Goal: Information Seeking & Learning: Learn about a topic

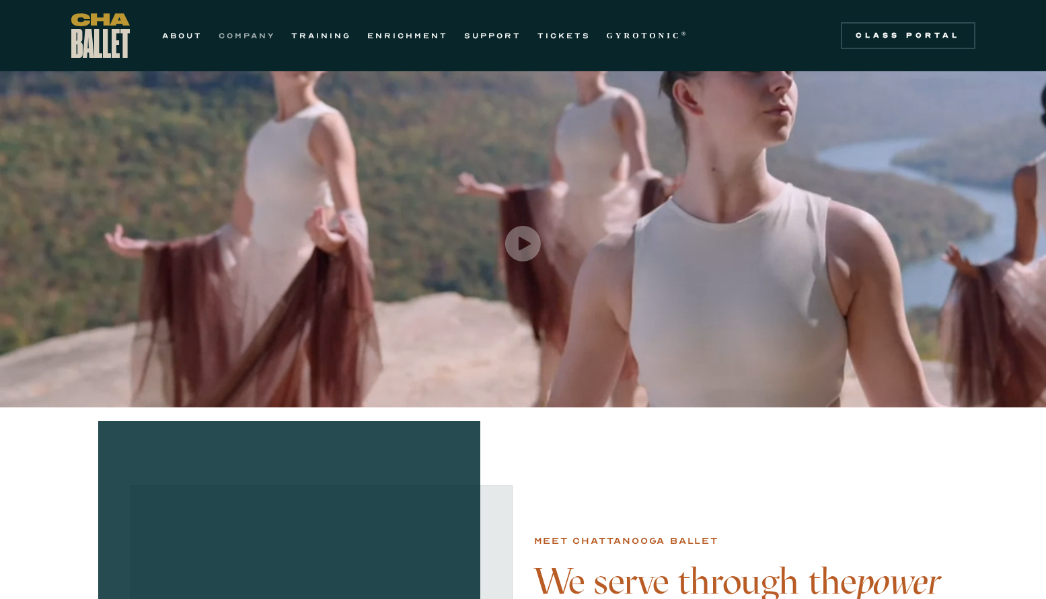
click at [251, 38] on link "COMPANY" at bounding box center [247, 36] width 56 height 16
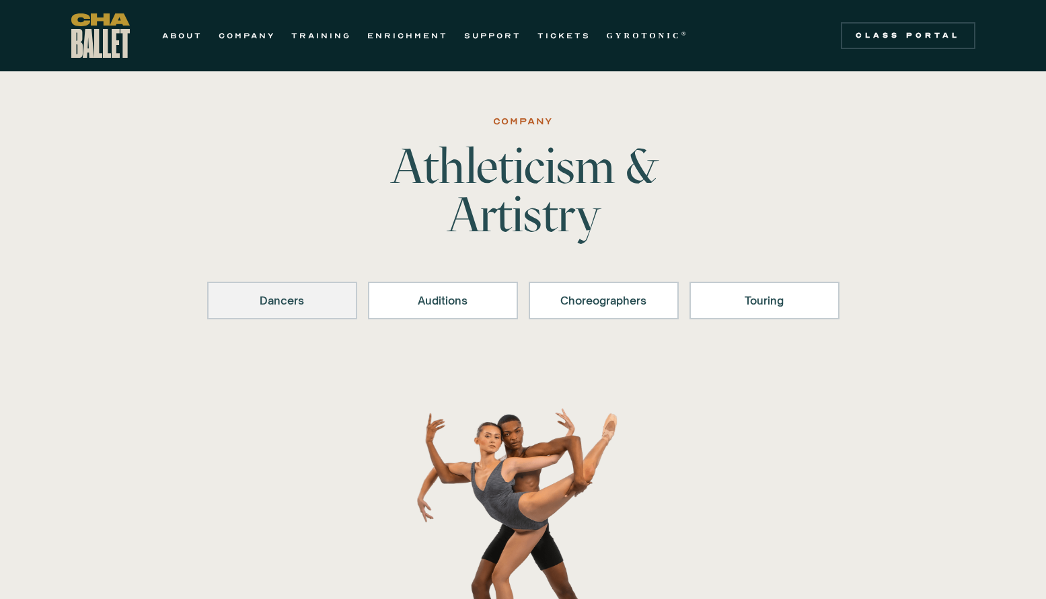
click at [319, 303] on div "Dancers" at bounding box center [282, 301] width 115 height 16
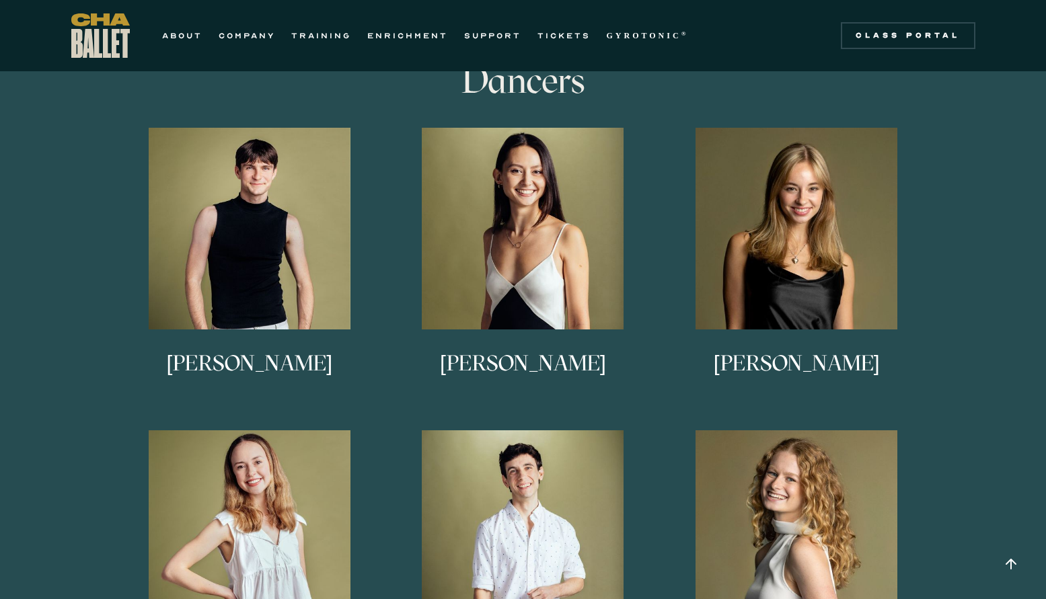
scroll to position [734, 0]
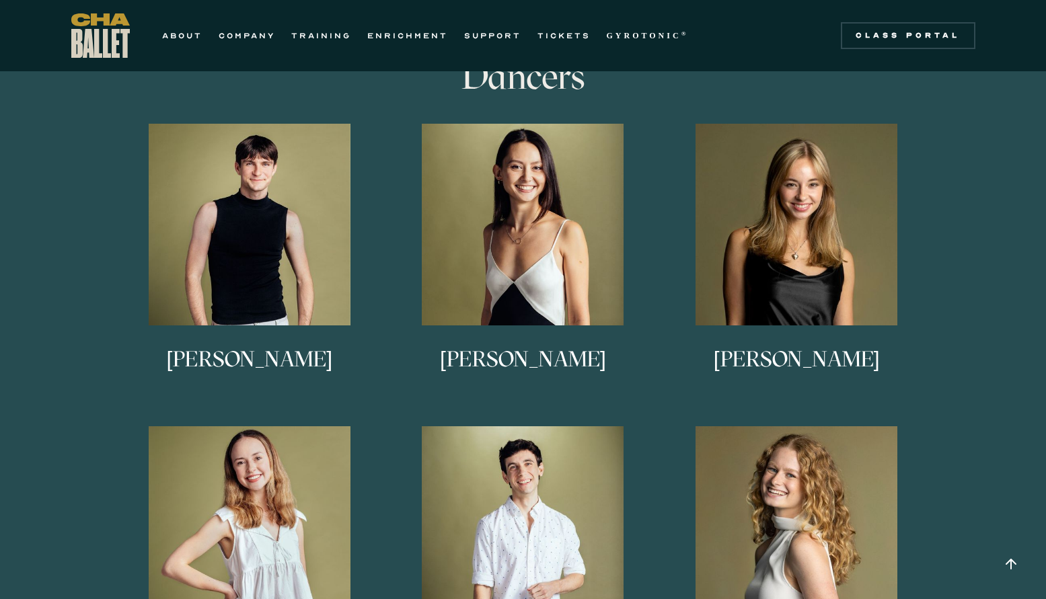
click at [471, 359] on h3 "[PERSON_NAME]" at bounding box center [523, 370] width 166 height 44
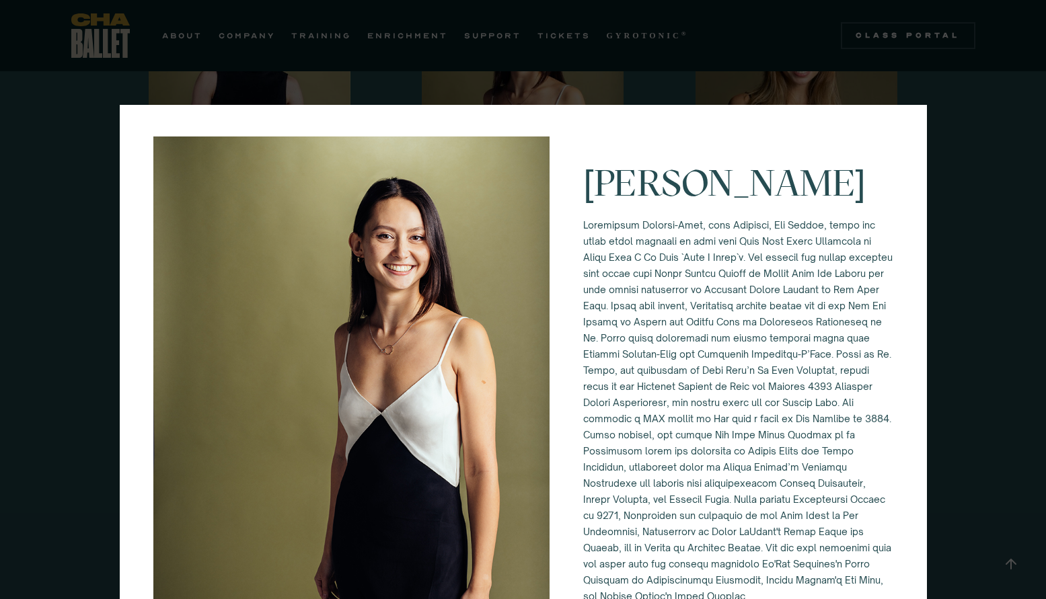
scroll to position [0, 0]
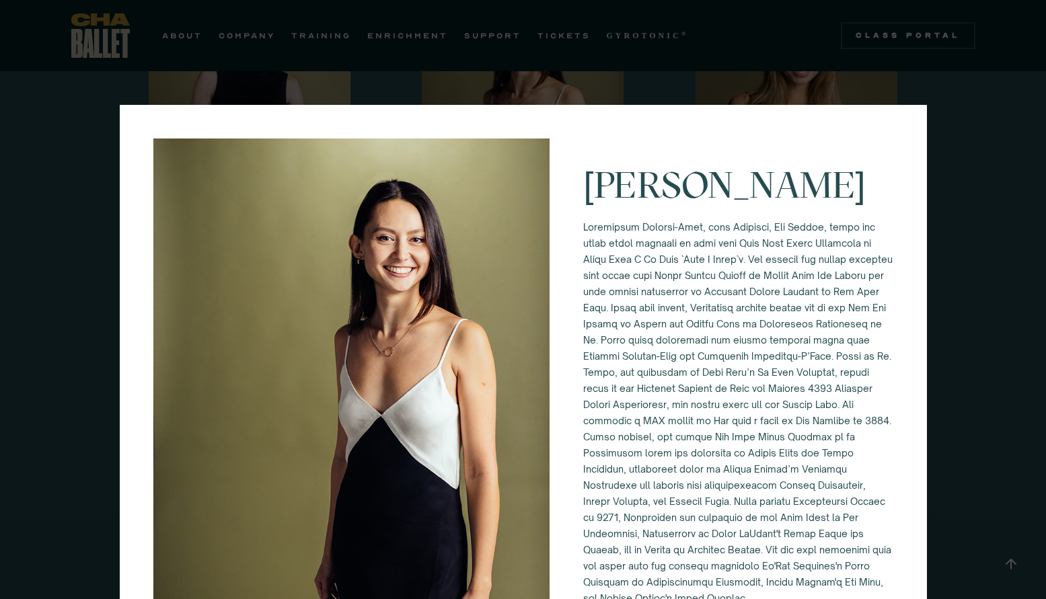
click at [935, 81] on div "[PERSON_NAME]" at bounding box center [523, 299] width 1046 height 599
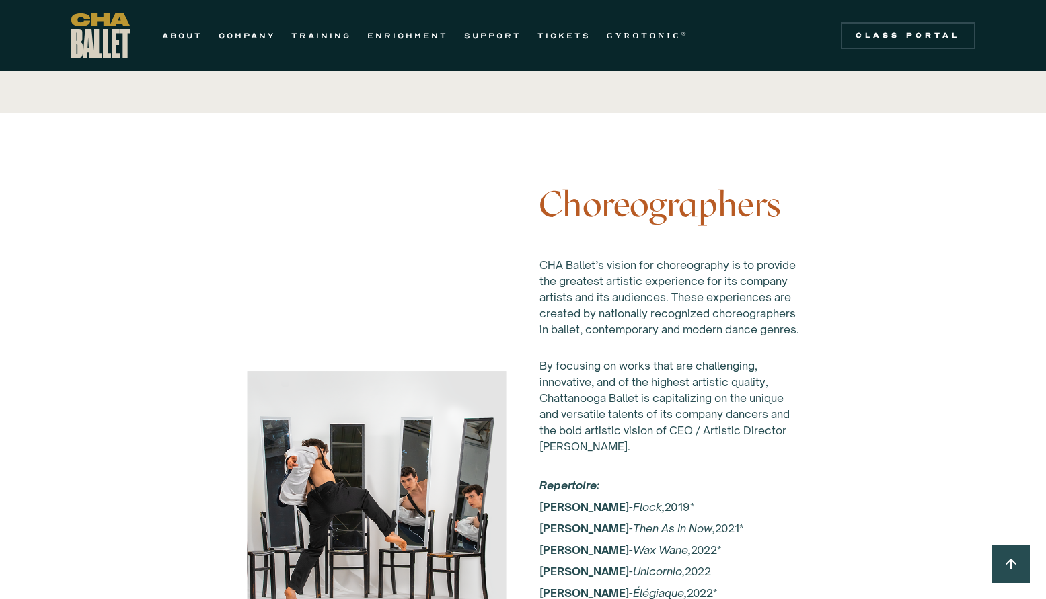
scroll to position [2617, 0]
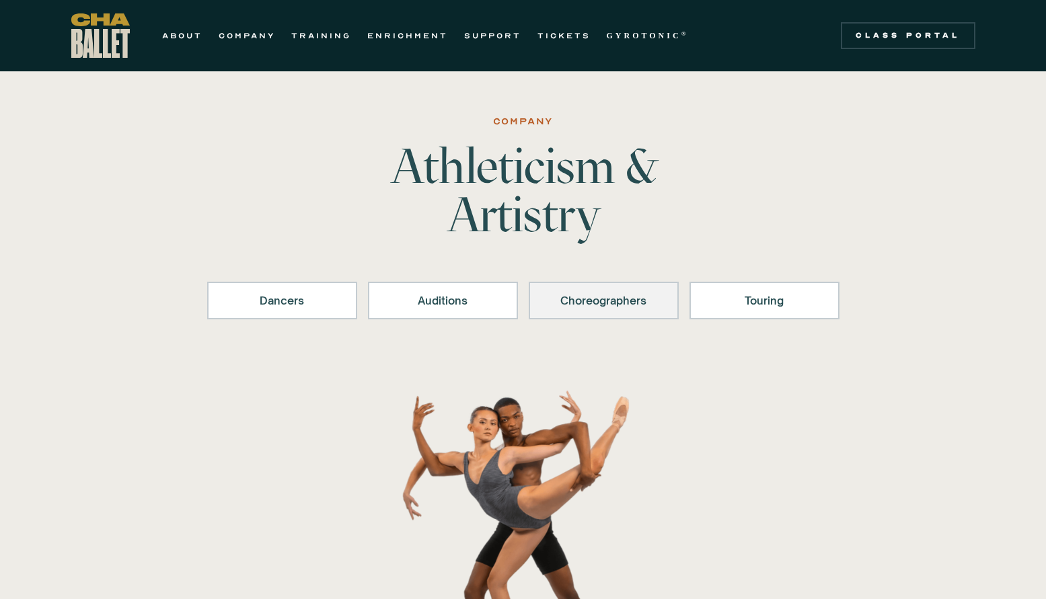
click at [622, 303] on div "Choreographers" at bounding box center [603, 301] width 115 height 16
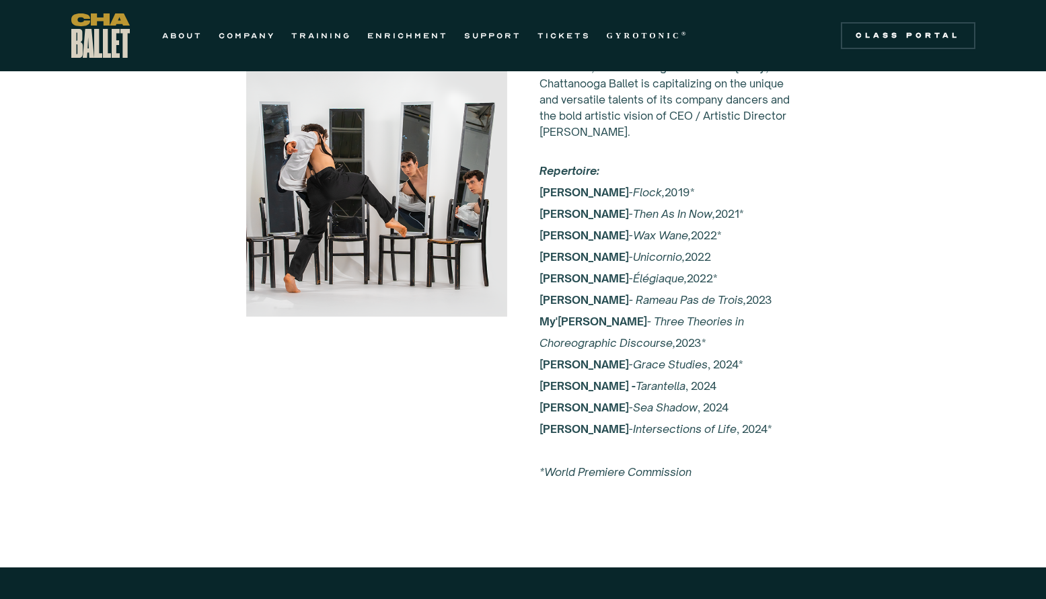
scroll to position [2616, 0]
